Goal: Task Accomplishment & Management: Complete application form

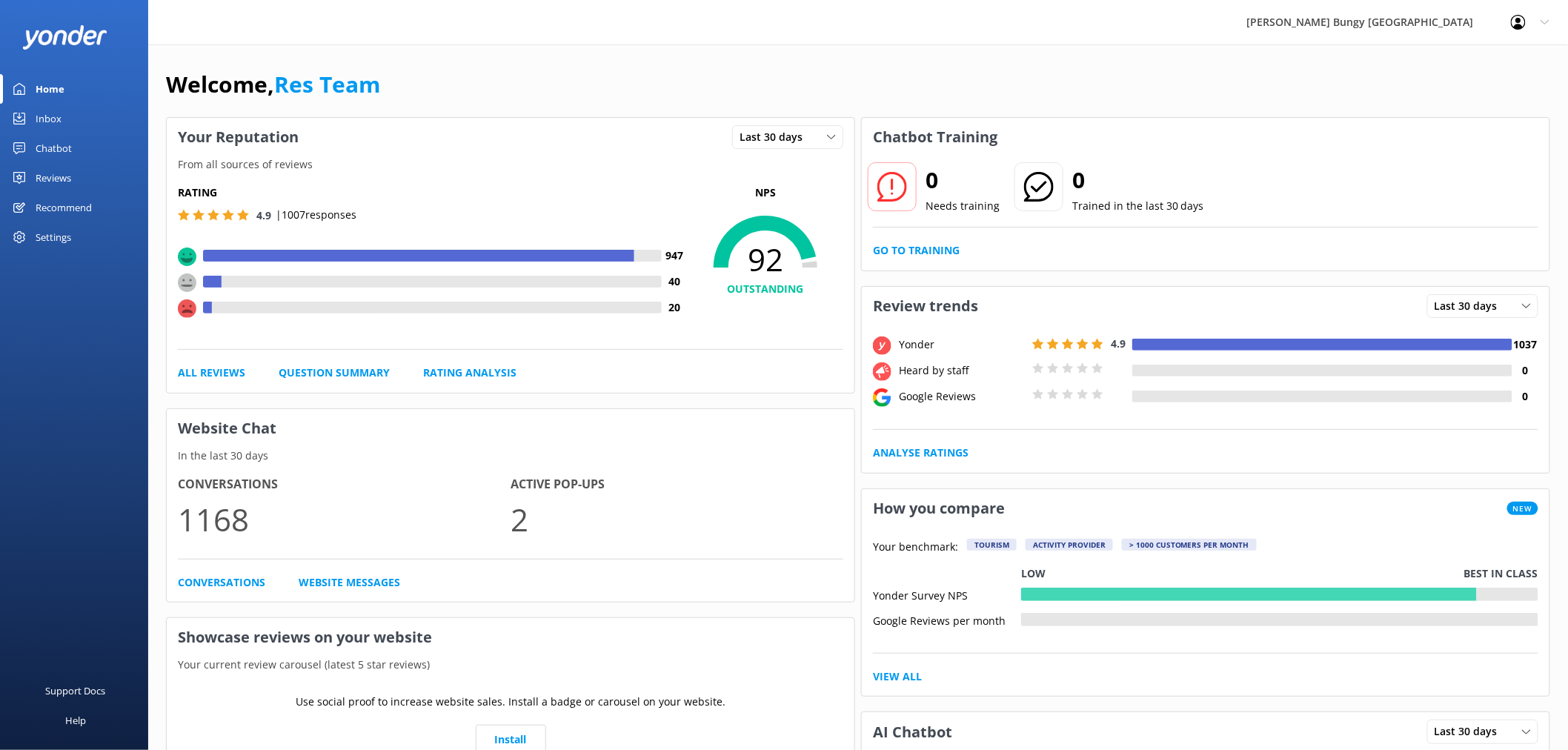
click at [85, 117] on link "Inbox" at bounding box center [74, 118] width 149 height 30
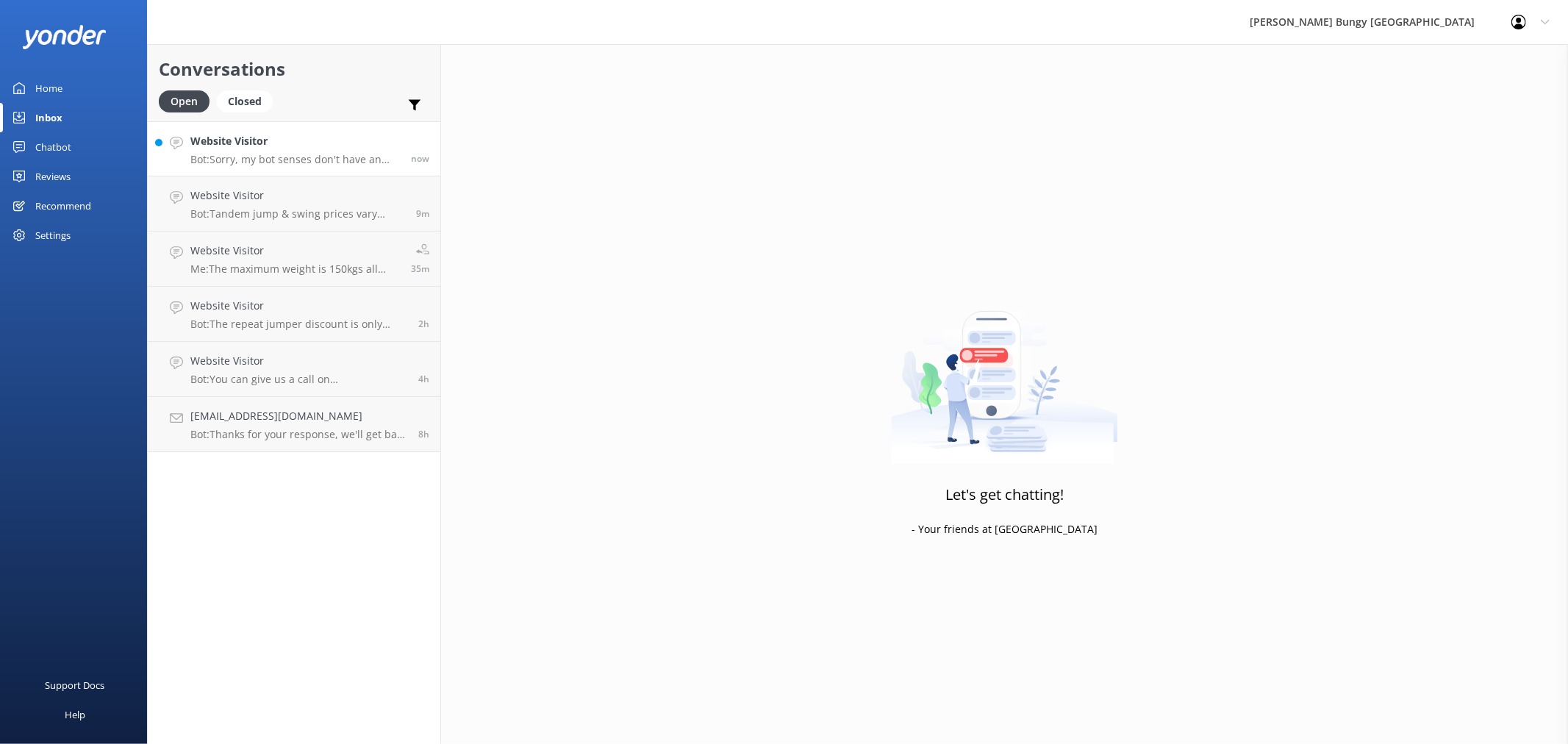
click at [291, 148] on h4 "Website Visitor" at bounding box center [296, 141] width 210 height 16
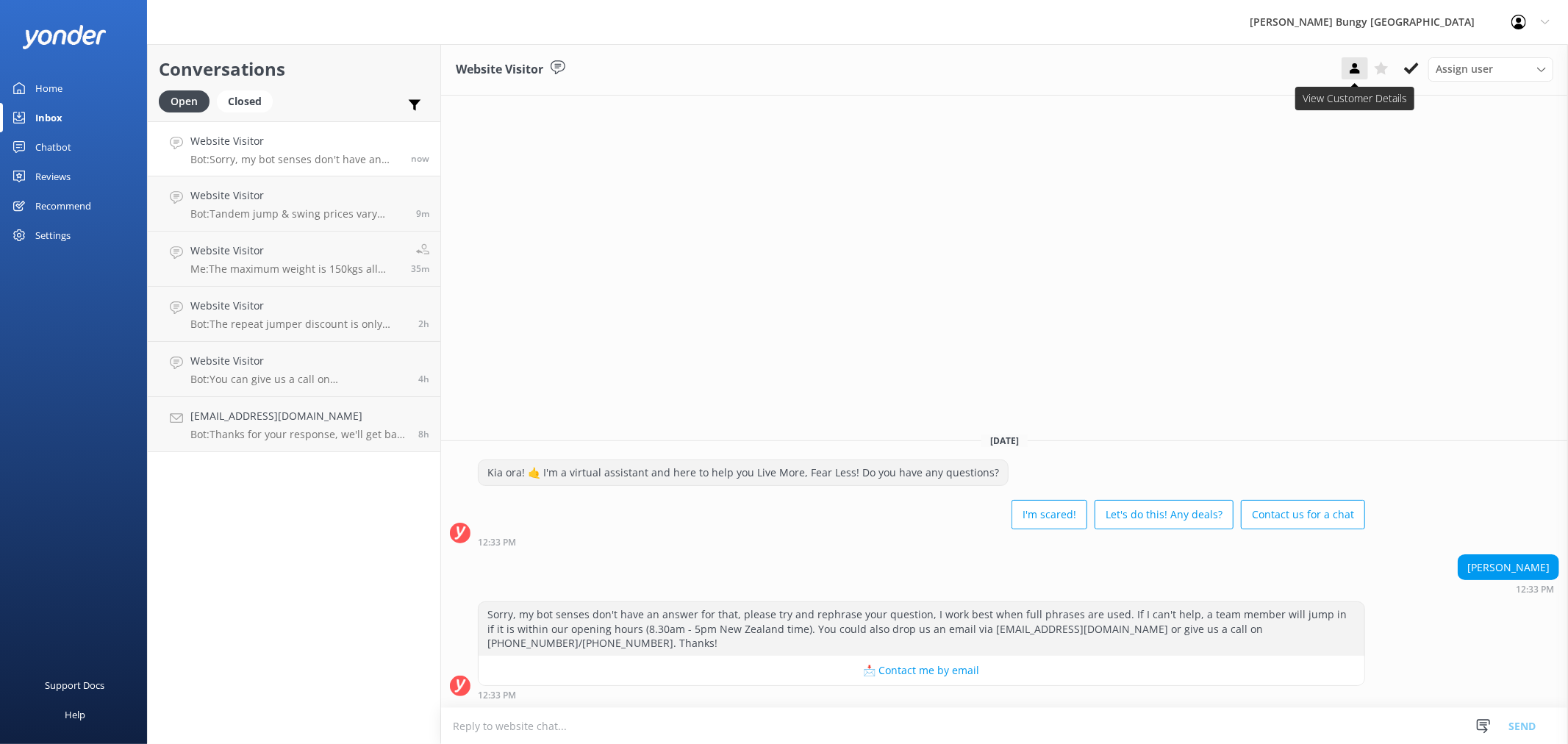
click at [1347, 62] on icon at bounding box center [1355, 68] width 14 height 14
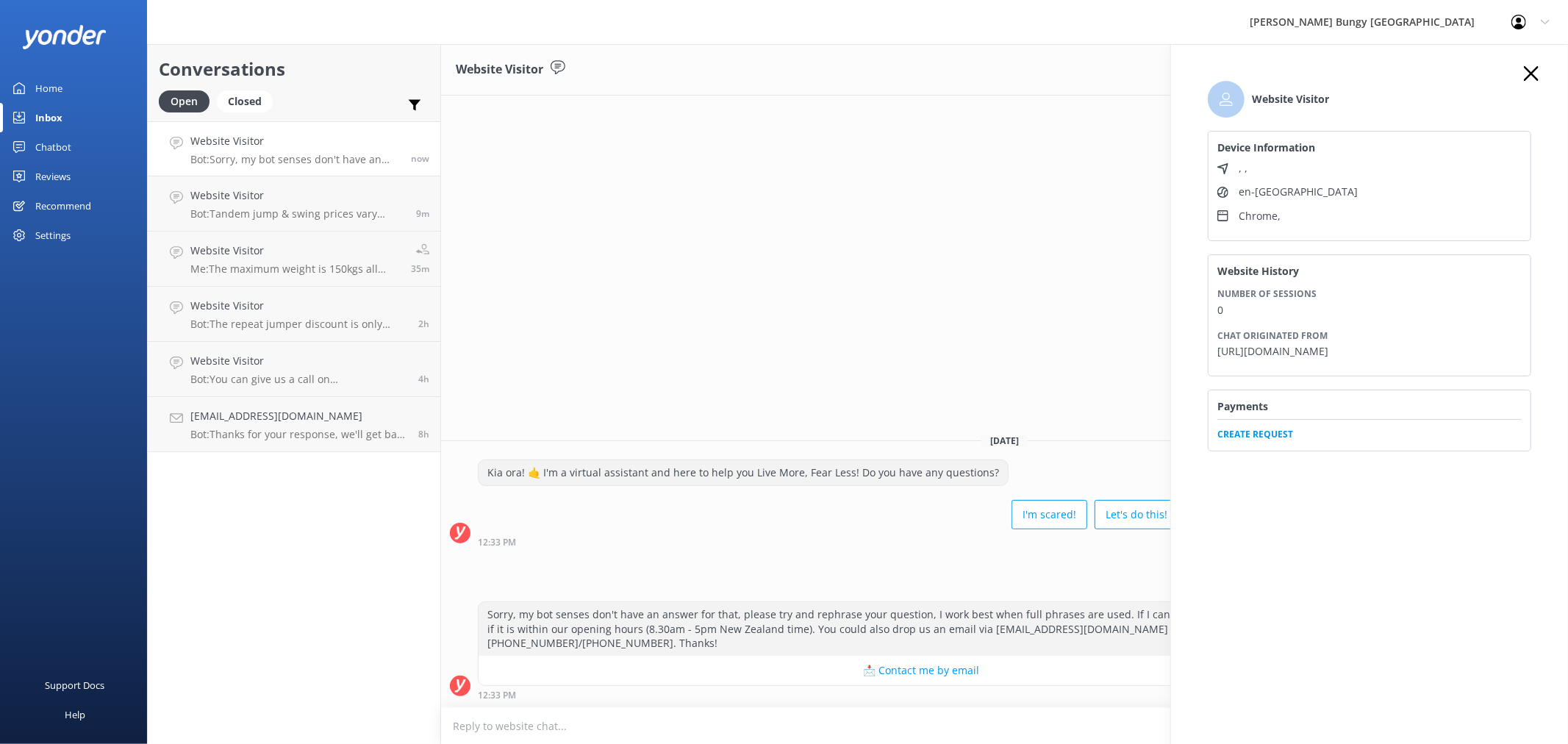
click at [1294, 434] on span "Create Request" at bounding box center [1369, 429] width 304 height 22
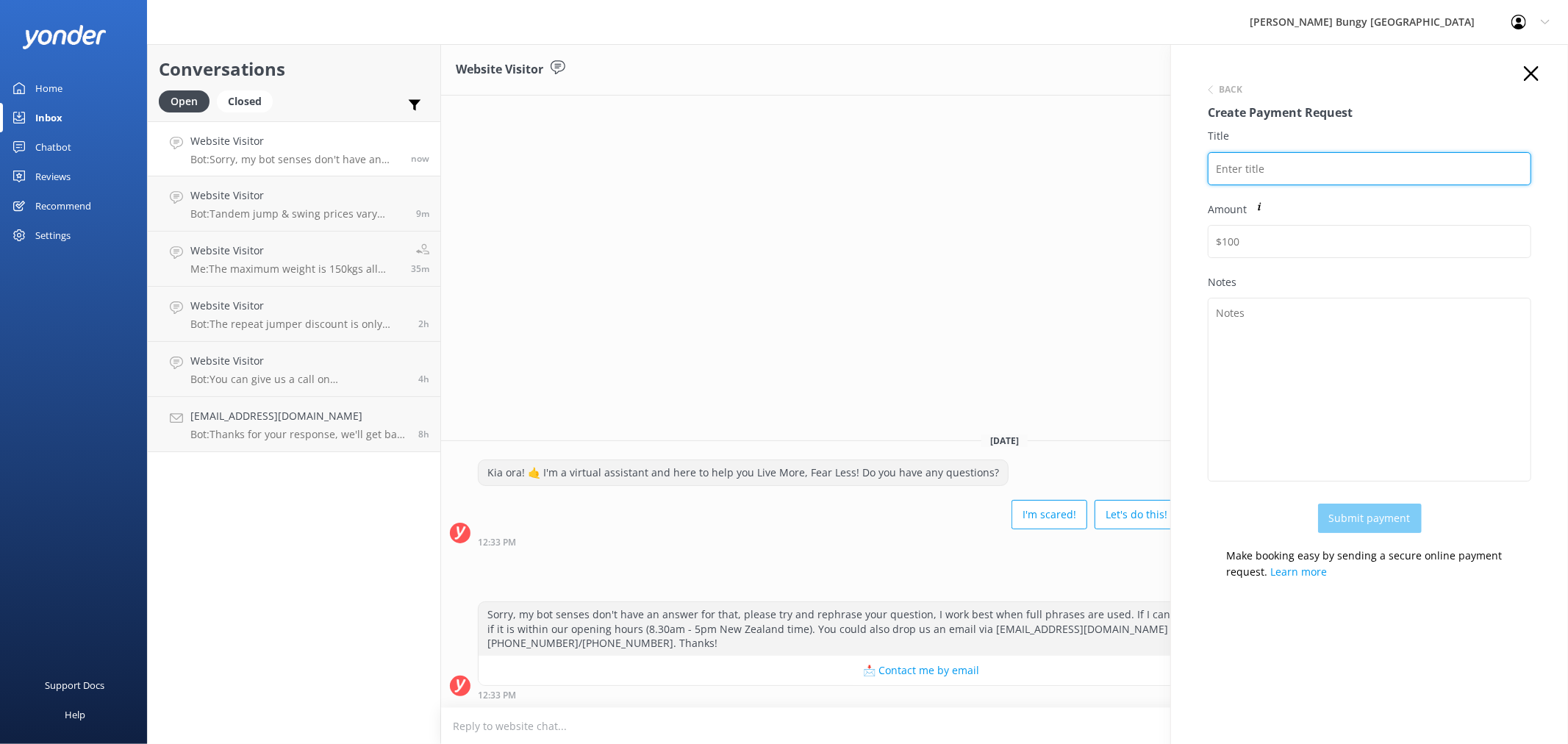
click at [1362, 166] on input "Title" at bounding box center [1369, 168] width 324 height 33
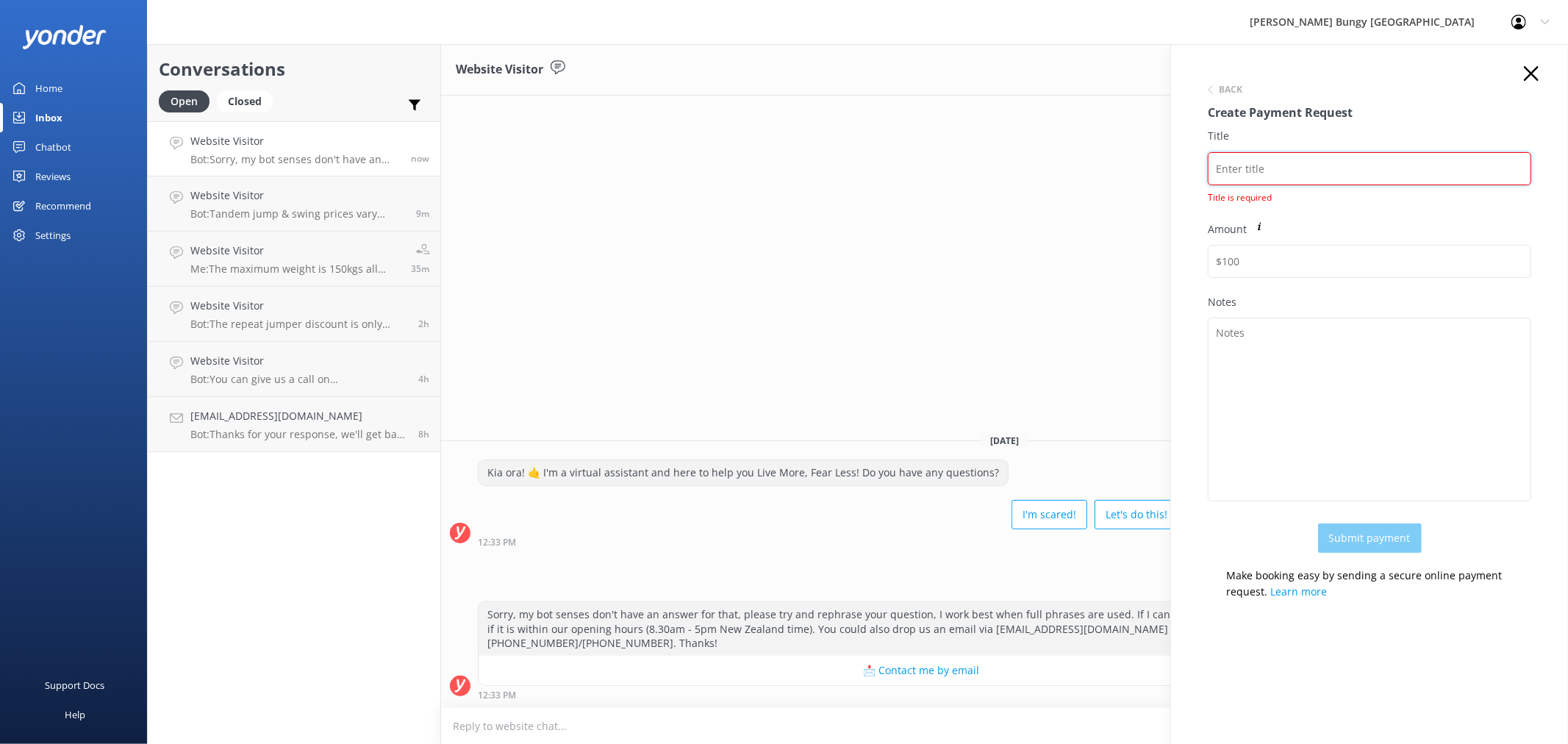
drag, startPoint x: 1323, startPoint y: 174, endPoint x: 1323, endPoint y: 184, distance: 10.0
click at [1323, 174] on input "Title" at bounding box center [1369, 168] width 324 height 33
paste input "[PERSON_NAME]"
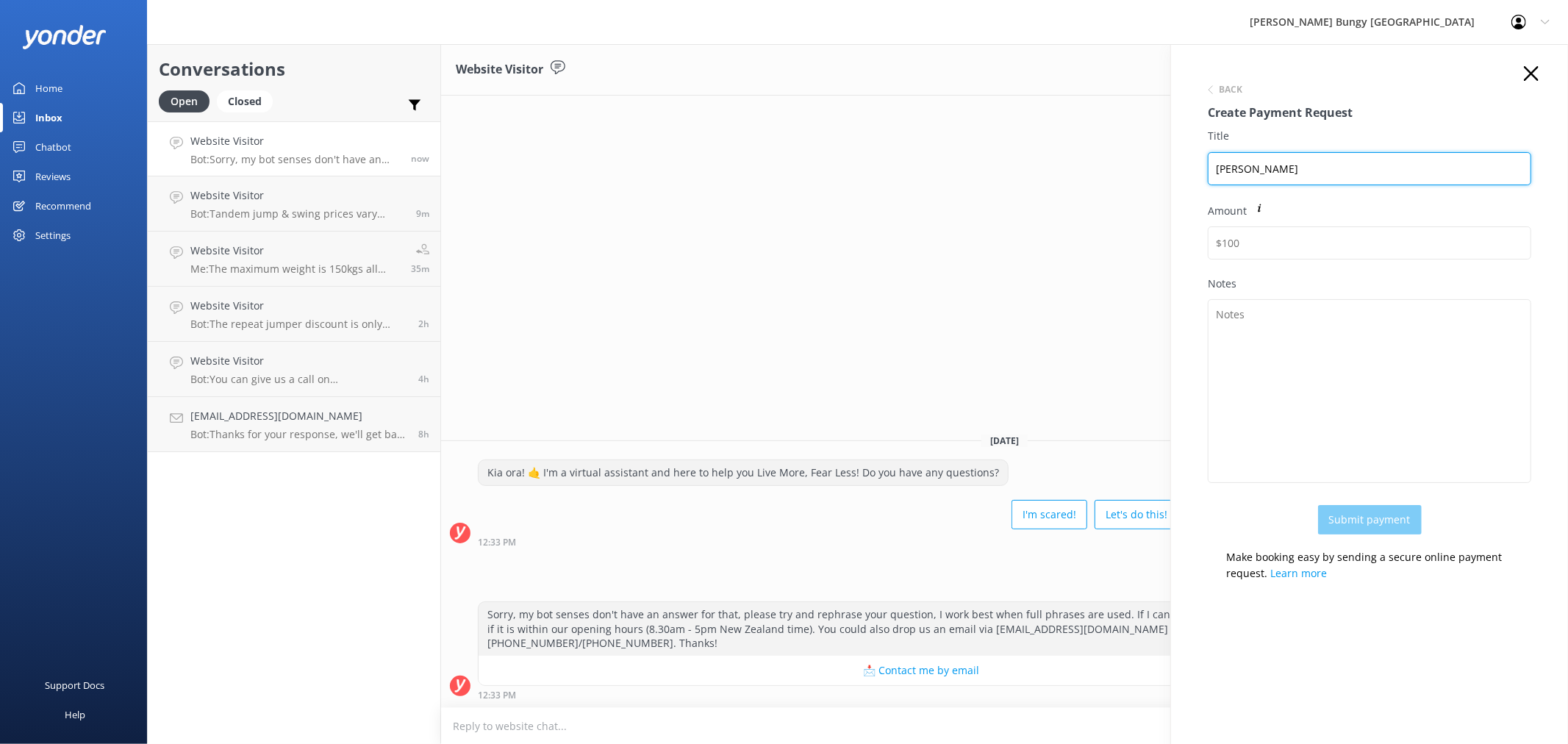
type input "[PERSON_NAME]"
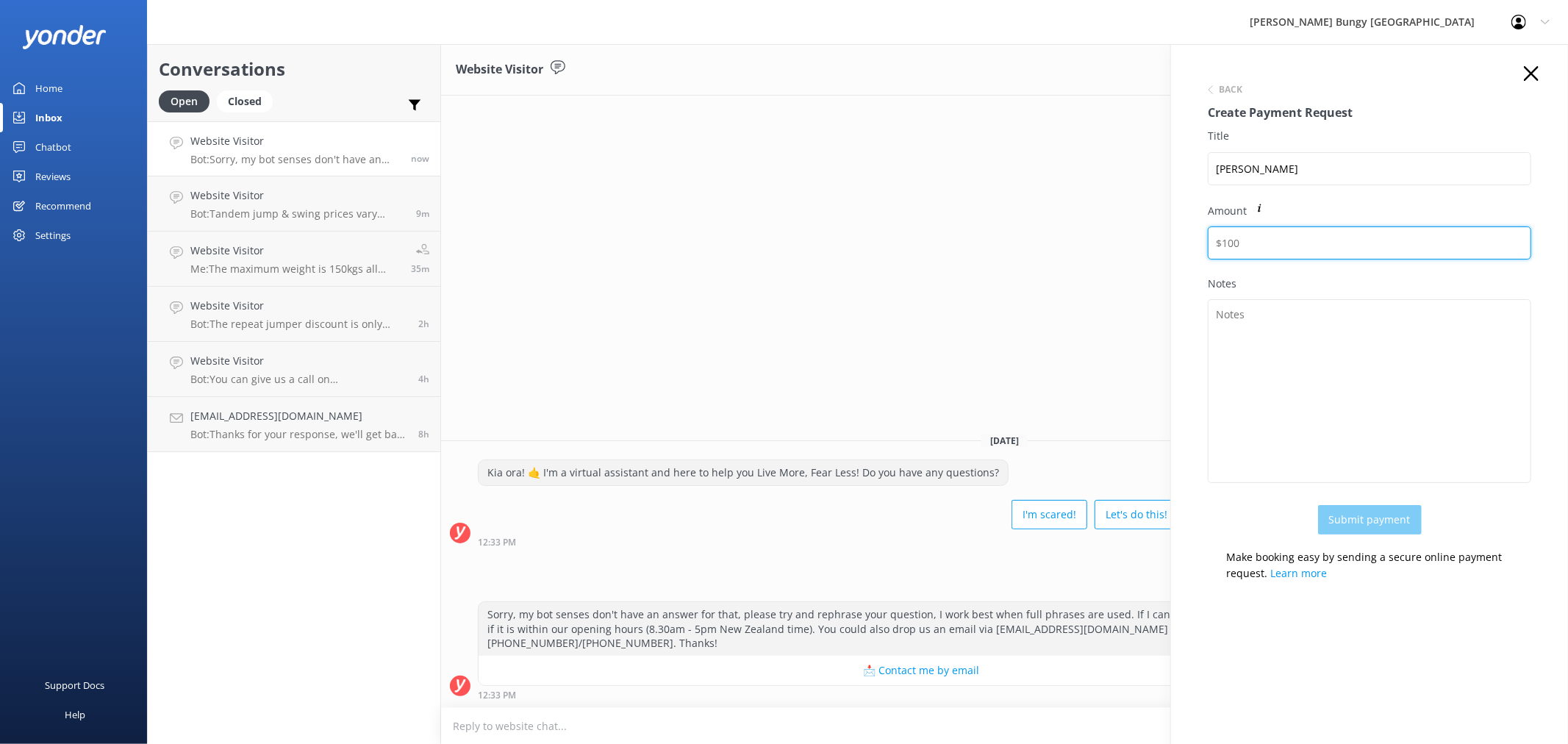
click at [1244, 238] on input "Amount" at bounding box center [1369, 242] width 324 height 33
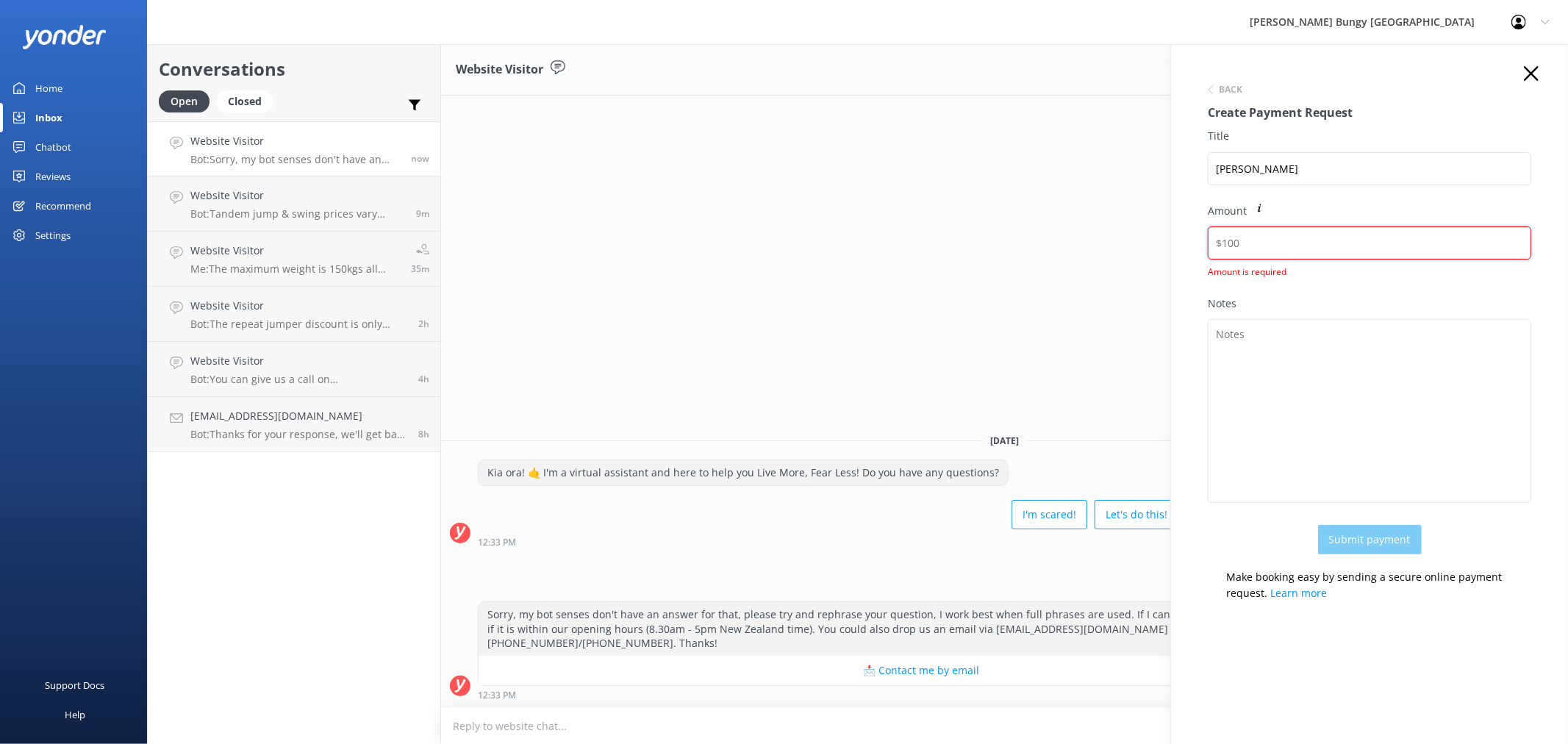
click at [1296, 248] on input "Amount" at bounding box center [1369, 242] width 324 height 33
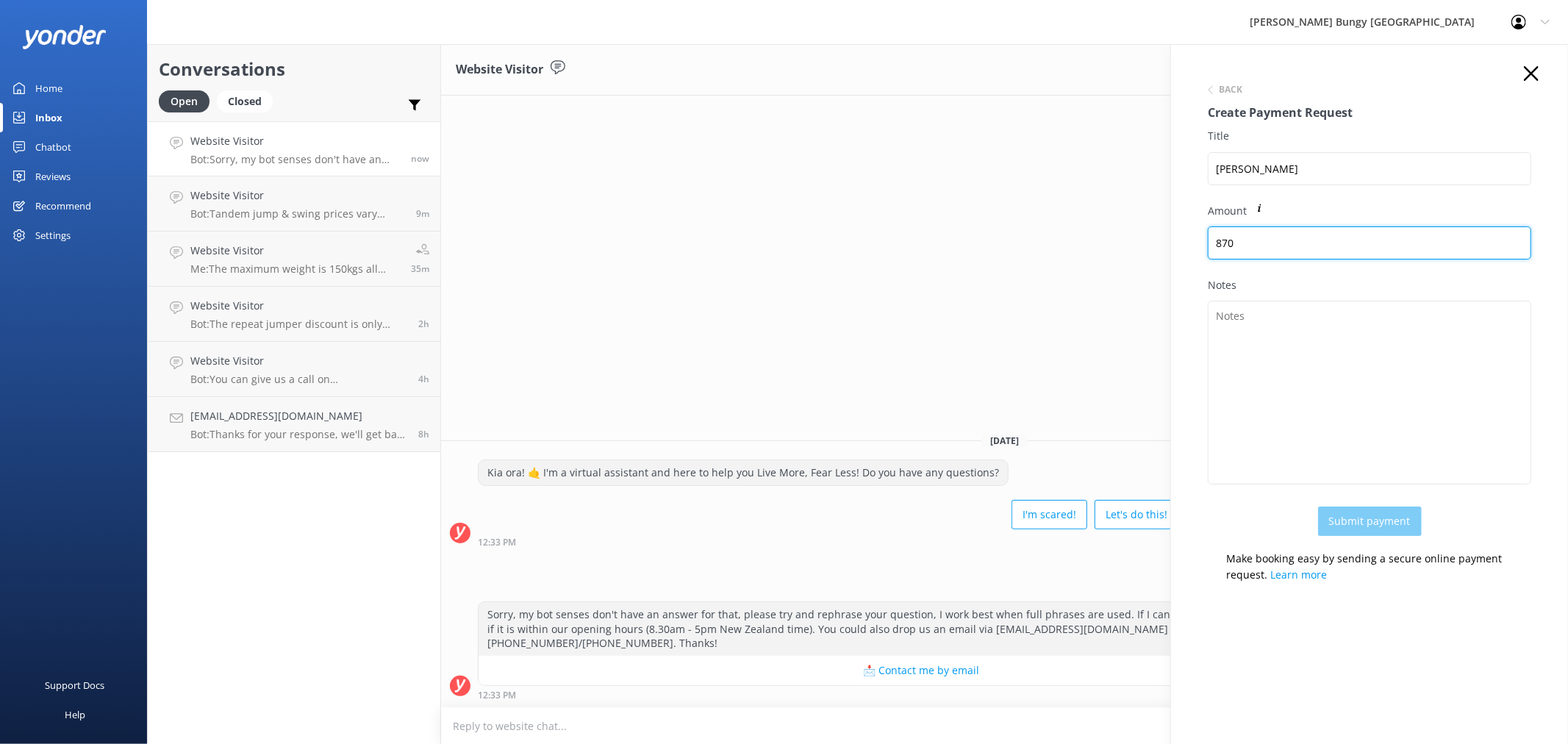
type input "870"
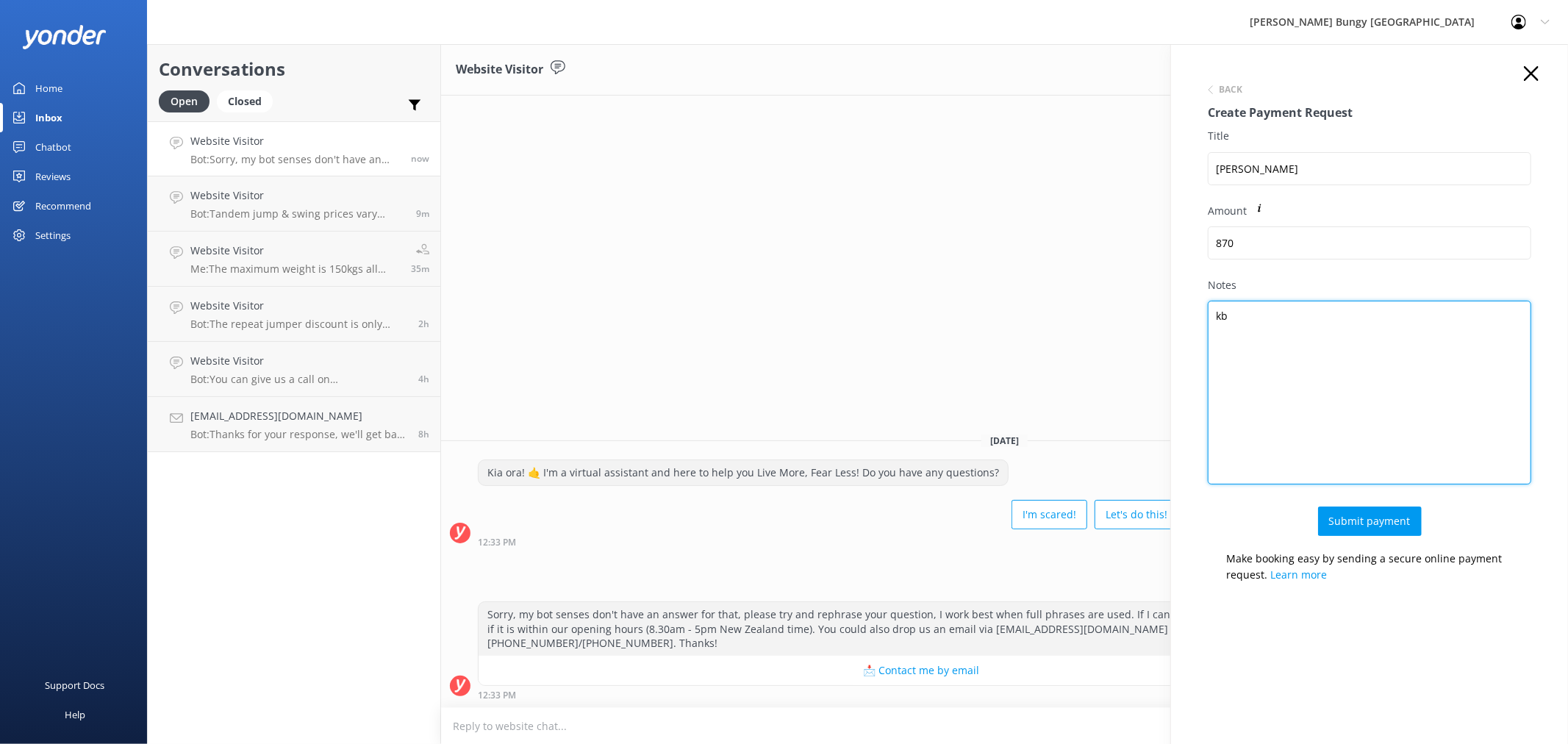
type textarea "k"
type textarea "K"
type textarea "KB X1 KB + NS X1"
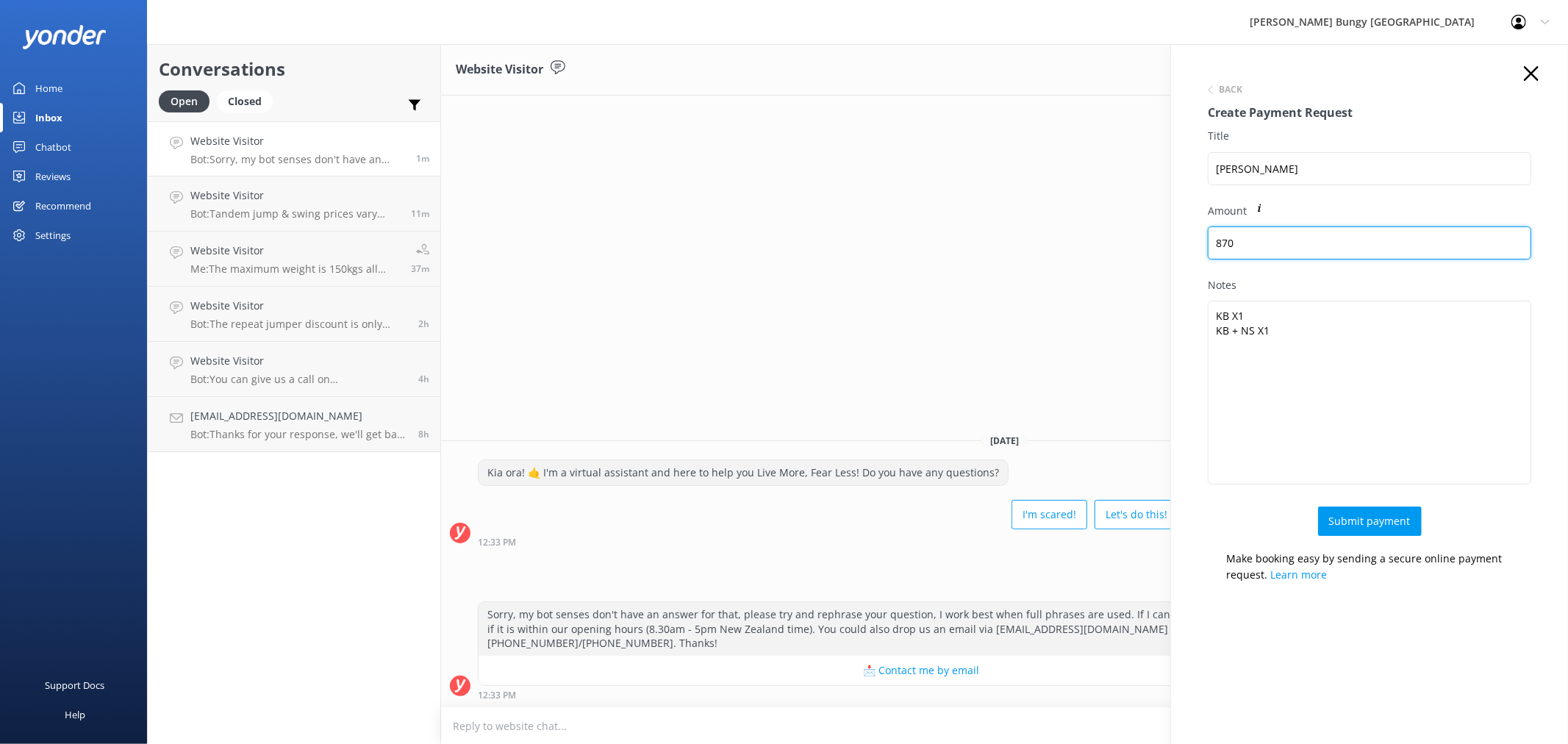
drag, startPoint x: 1319, startPoint y: 245, endPoint x: 1147, endPoint y: 241, distance: 172.0
click at [1147, 241] on div "Conversations Open Closed Important Assigned to me Unassigned Website Visitor B…" at bounding box center [857, 394] width 1421 height 700
type input "805"
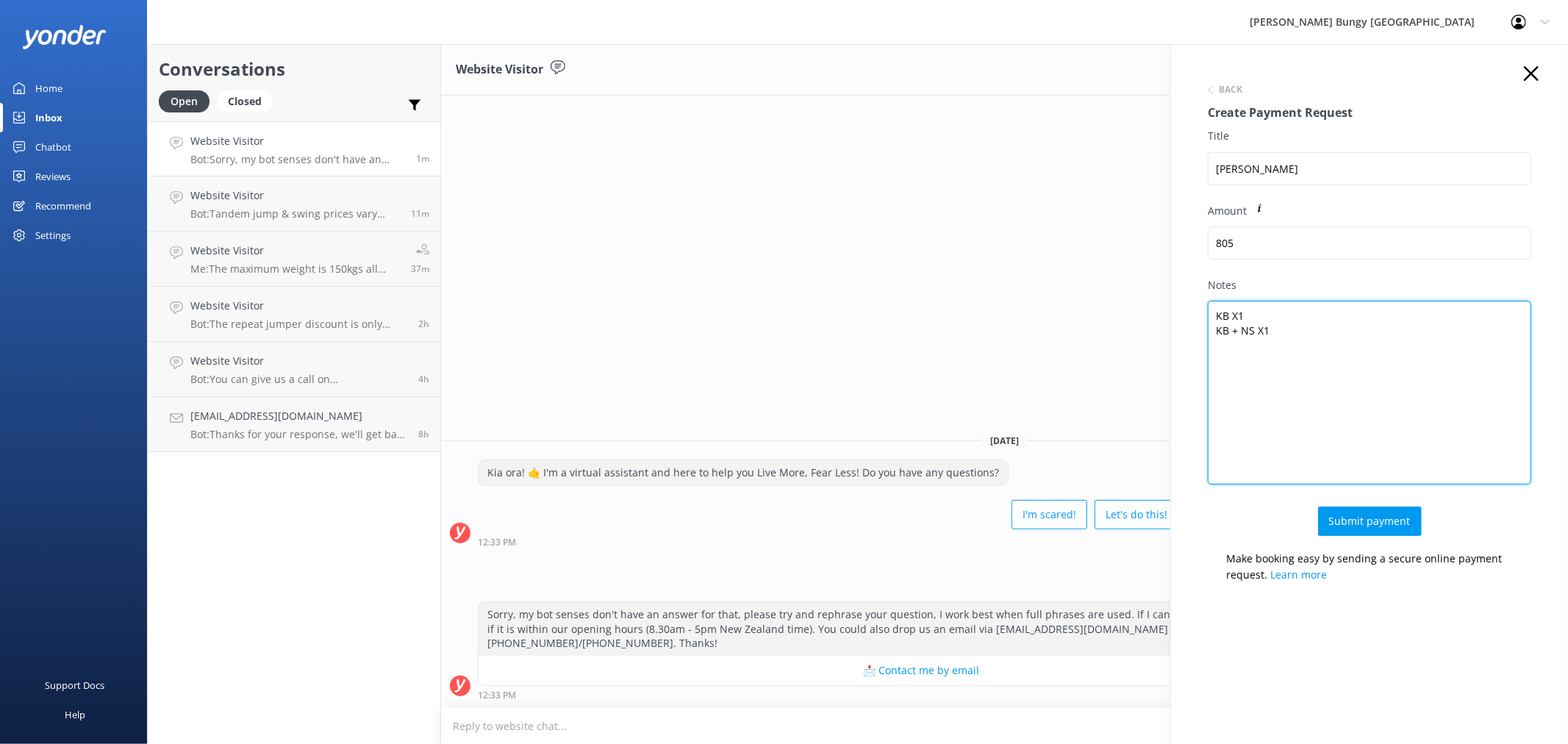
click at [1273, 307] on textarea "KB X1 KB + NS X1" at bounding box center [1369, 391] width 324 height 184
click at [1281, 335] on textarea "KB X1 KB + NS X1" at bounding box center [1369, 391] width 324 height 184
click at [1257, 317] on textarea "KB X1 KB + NS X1" at bounding box center [1369, 391] width 324 height 184
drag, startPoint x: 1333, startPoint y: 325, endPoint x: 1346, endPoint y: 335, distance: 16.4
click at [1337, 328] on textarea "NS (REPEAT) X1 KB + NS X1" at bounding box center [1369, 391] width 324 height 184
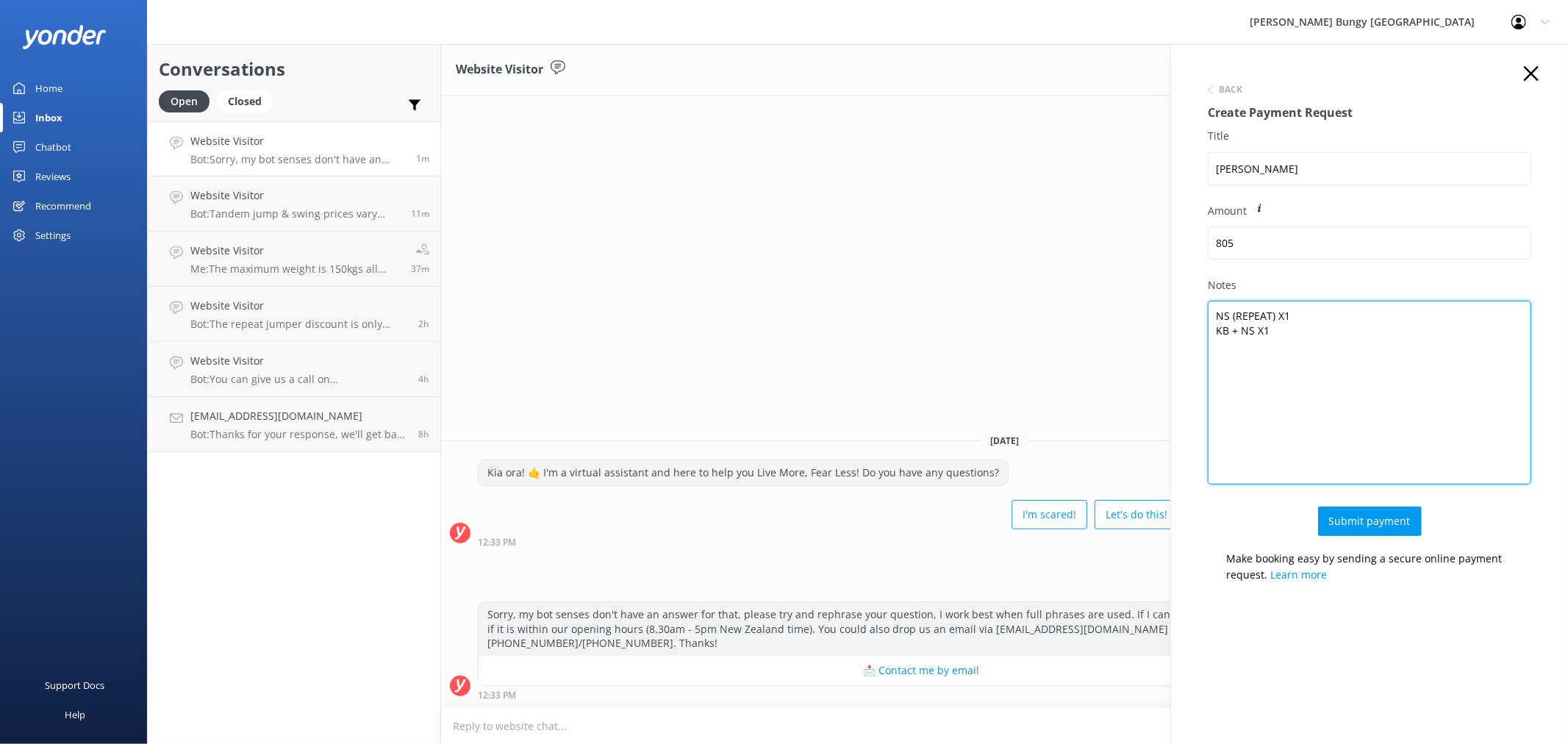
click at [1355, 352] on textarea "NS (REPEAT) X1 KB + NS X1" at bounding box center [1369, 391] width 324 height 184
drag, startPoint x: 1335, startPoint y: 338, endPoint x: 1307, endPoint y: 328, distance: 29.7
click at [1289, 319] on textarea "NS (REPEAT) X1 KB + NS X1" at bounding box center [1369, 391] width 324 height 184
click at [1337, 349] on textarea "NS (REPEAT) X1 KB + NS X1" at bounding box center [1369, 391] width 324 height 184
drag, startPoint x: 1321, startPoint y: 347, endPoint x: 1270, endPoint y: 318, distance: 58.7
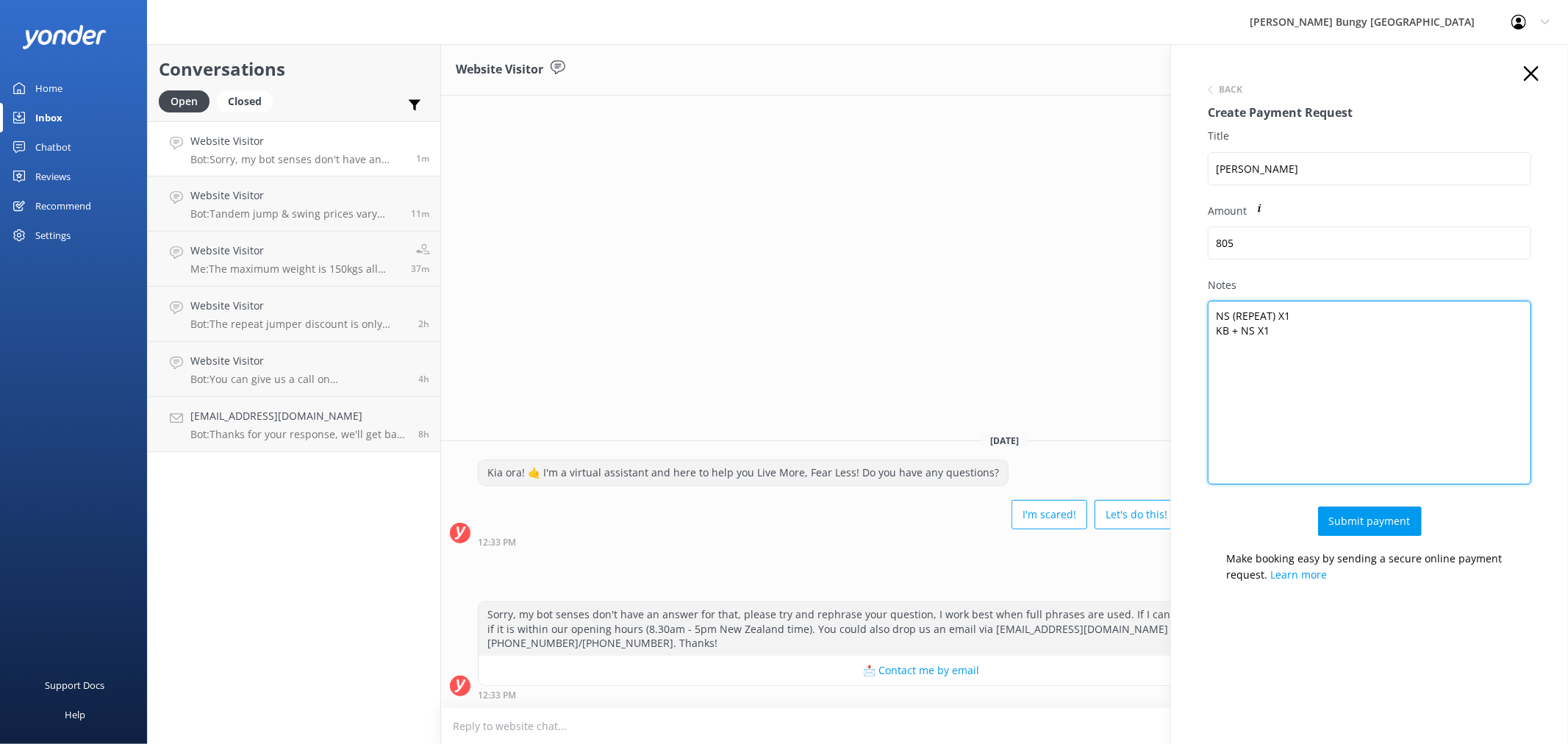
click at [1250, 318] on textarea "NS (REPEAT) X1 KB + NS X1" at bounding box center [1369, 391] width 324 height 184
click at [1337, 327] on textarea "NS (REPEAT) X1 KB + NS X1" at bounding box center [1369, 391] width 324 height 184
click at [1333, 306] on textarea "NS (REPEAT) X1 KB + NS X1" at bounding box center [1369, 391] width 324 height 184
click at [1339, 345] on textarea "NS (REPEAT) X1 KB + NS X1" at bounding box center [1369, 391] width 324 height 184
click at [1339, 315] on textarea "NS (REPEAT) X1 KB + NS X1" at bounding box center [1369, 391] width 324 height 184
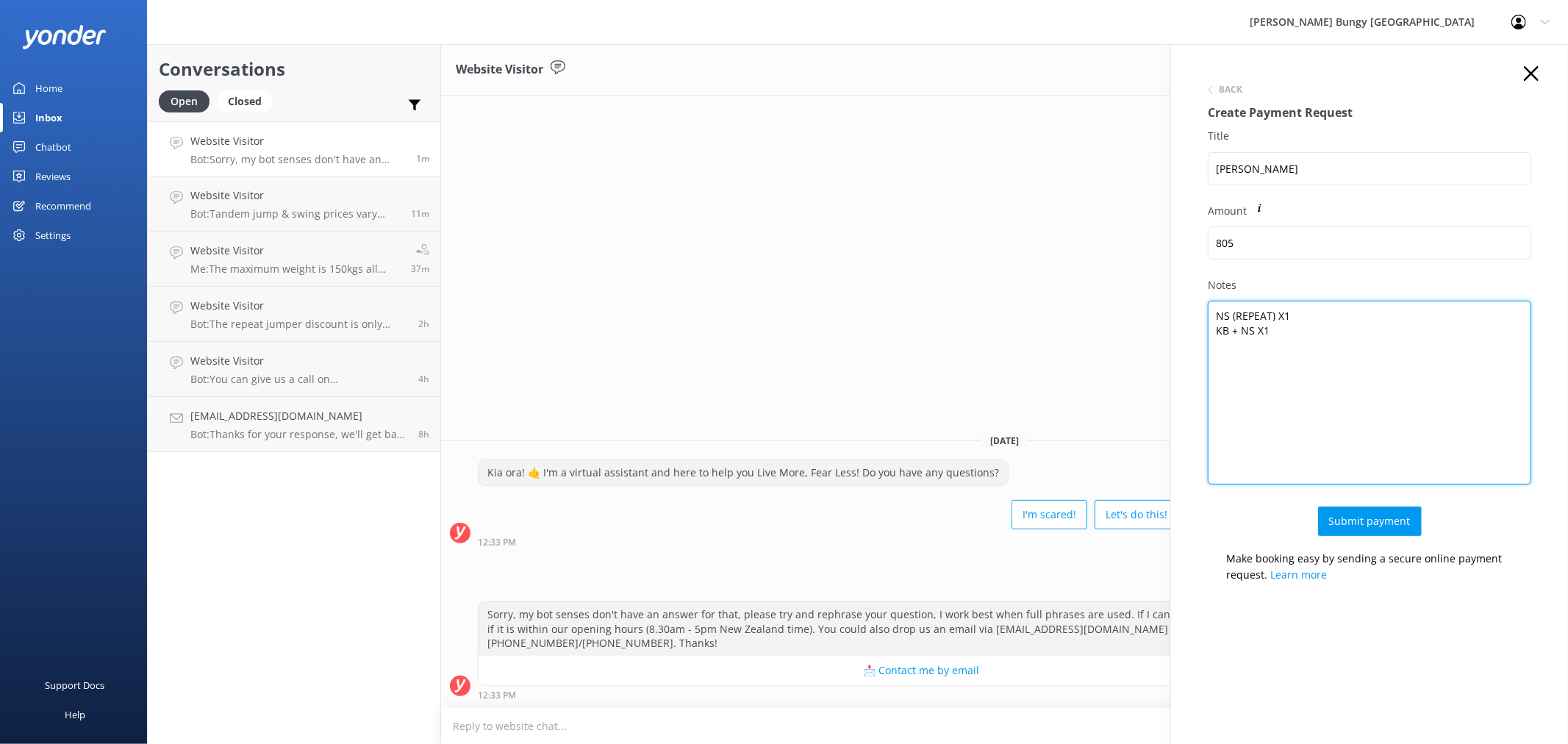
click at [1348, 362] on textarea "NS (REPEAT) X1 KB + NS X1" at bounding box center [1369, 391] width 324 height 184
drag, startPoint x: 1348, startPoint y: 423, endPoint x: 1231, endPoint y: 343, distance: 141.7
click at [1231, 343] on textarea "NS (REPEAT) X1 KB + NS X1" at bounding box center [1369, 391] width 324 height 184
click at [1413, 434] on textarea "NS (REPEAT) X1 KB + NS X1" at bounding box center [1369, 391] width 324 height 184
type textarea "NS (REPEAT) X1 KB + NS X1"
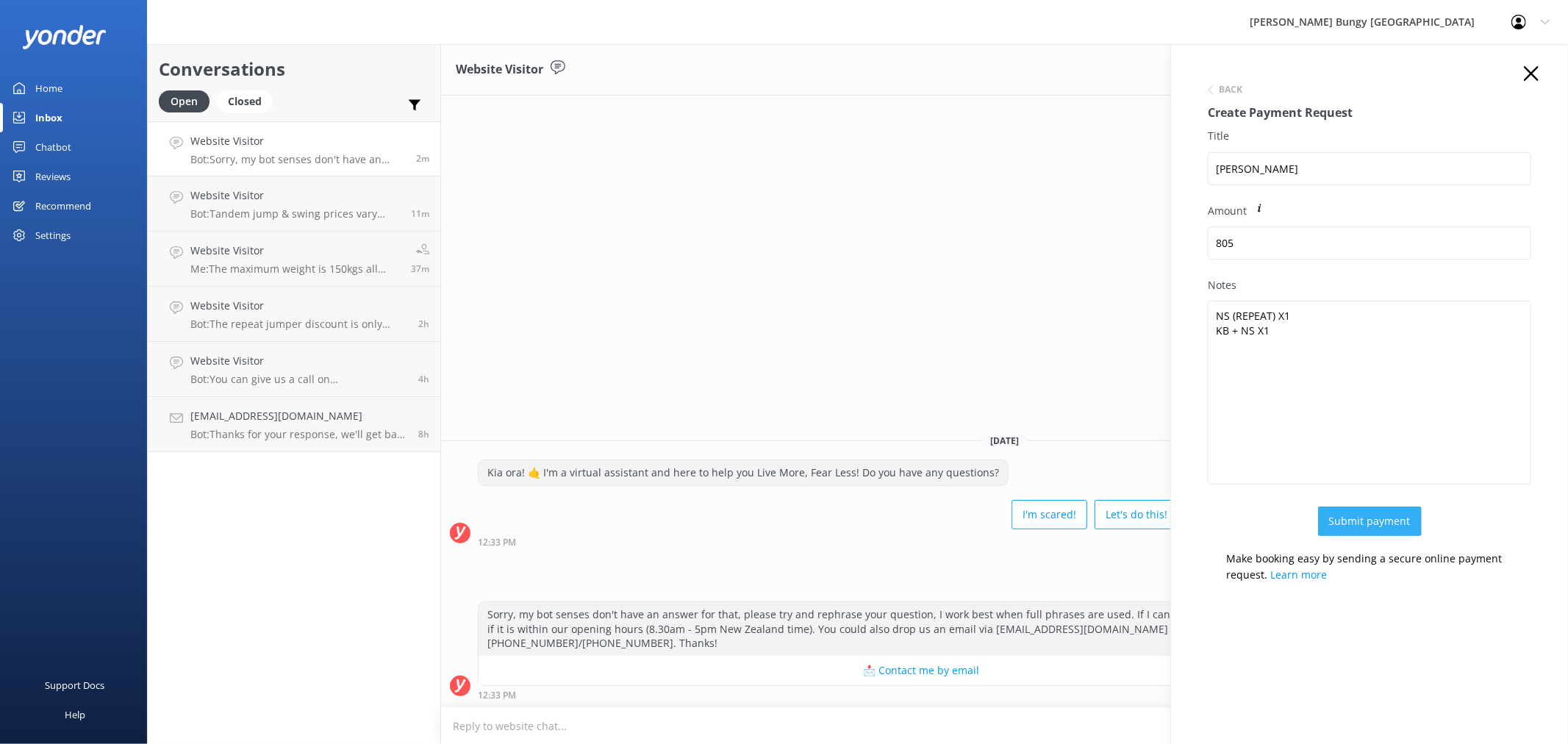
click at [1367, 519] on button "Submit payment" at bounding box center [1369, 521] width 104 height 30
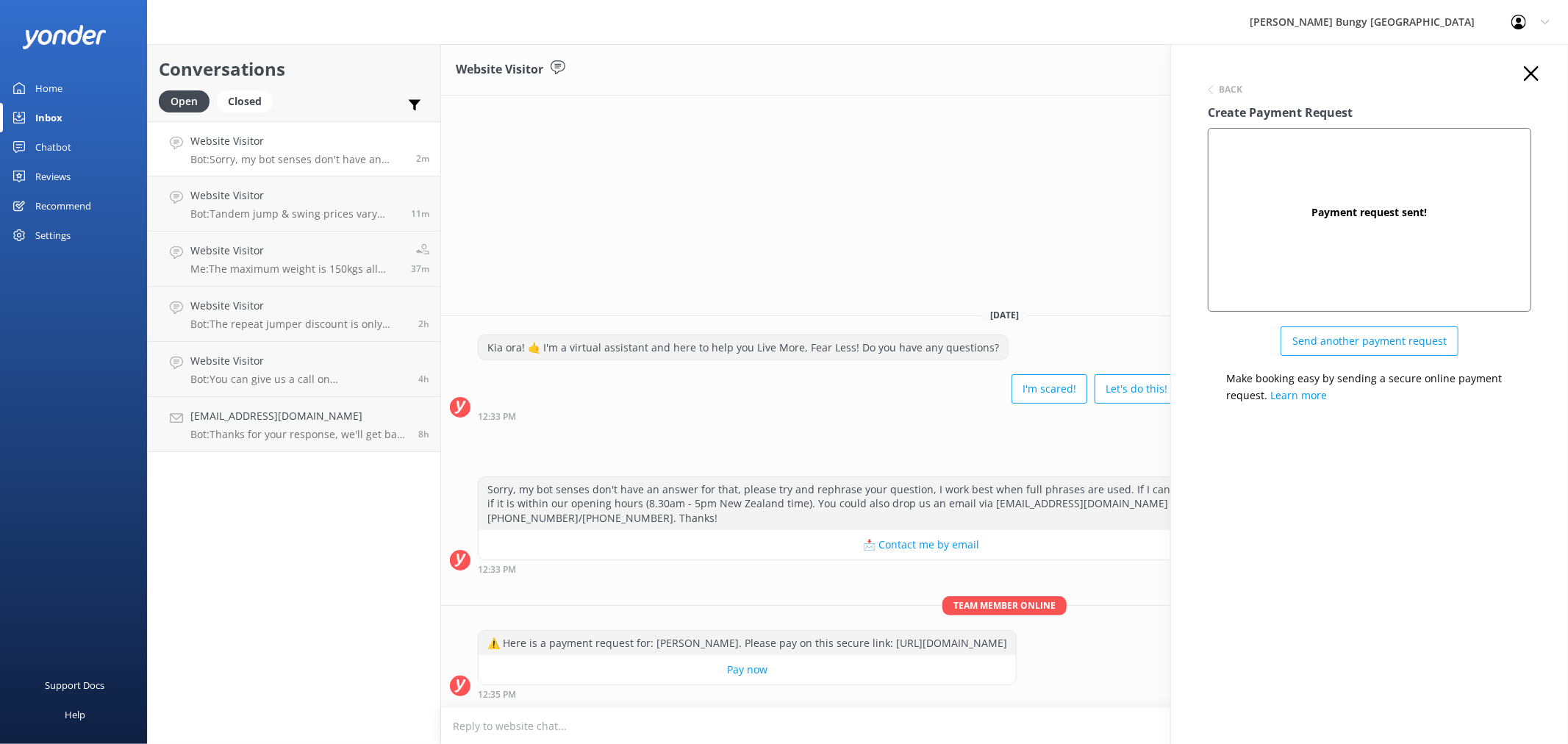
click at [1533, 71] on use "button" at bounding box center [1531, 73] width 14 height 14
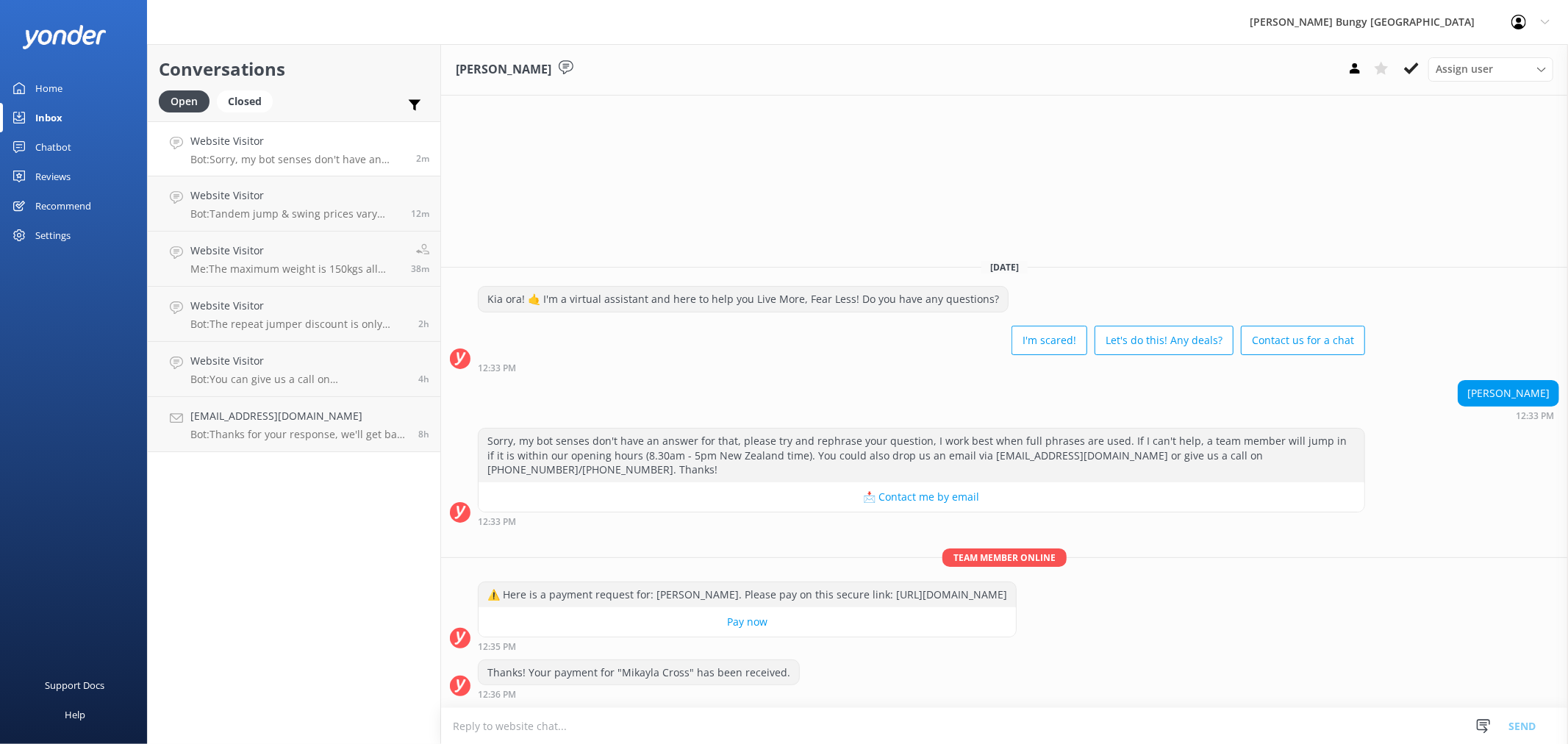
click at [818, 711] on textarea at bounding box center [1005, 726] width 1127 height 36
click at [1416, 64] on use at bounding box center [1411, 68] width 14 height 12
